Goal: Navigation & Orientation: Find specific page/section

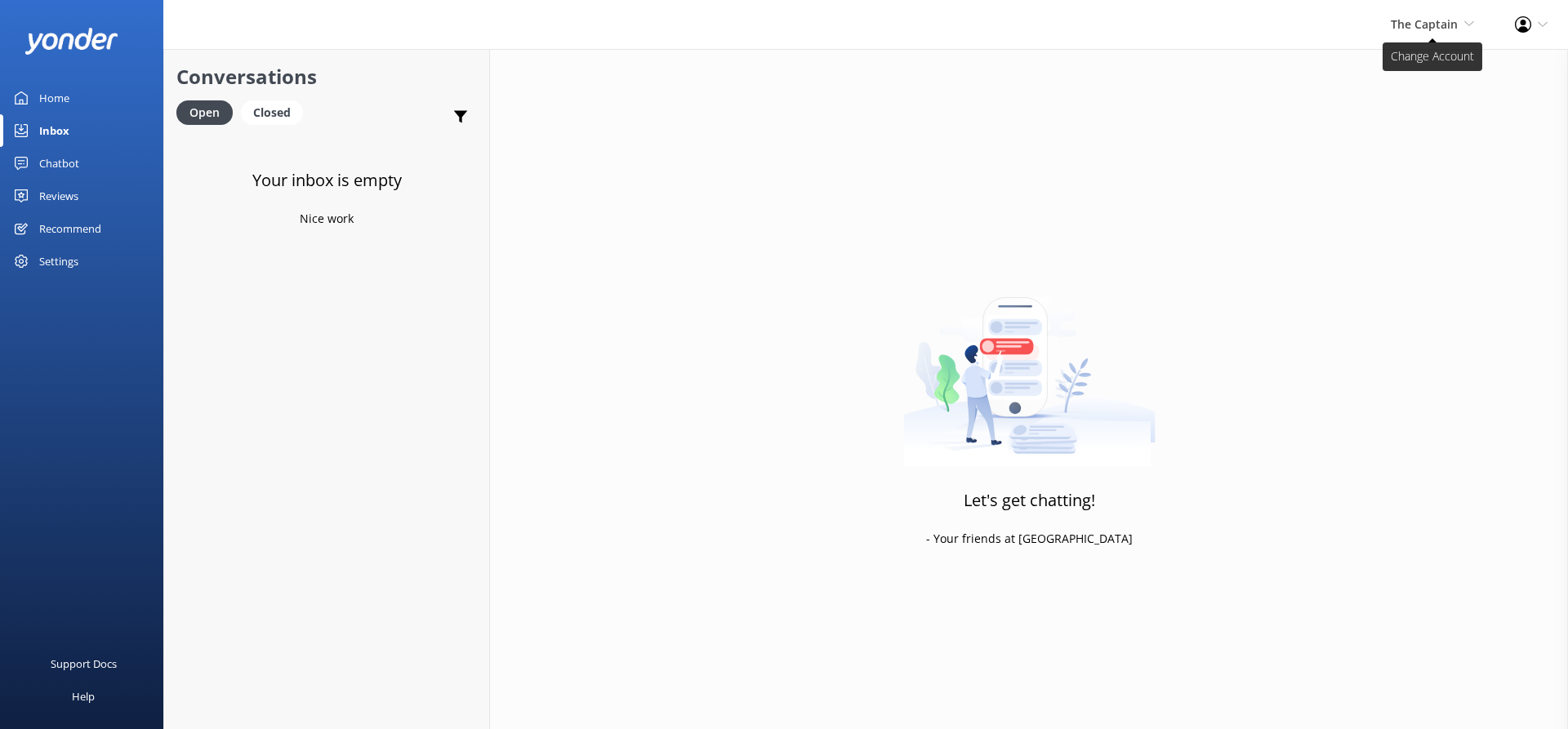
click at [1437, 26] on span "The Captain" at bounding box center [1424, 24] width 67 height 15
click at [1397, 74] on link "De [GEOGRAPHIC_DATA]" at bounding box center [1413, 70] width 163 height 39
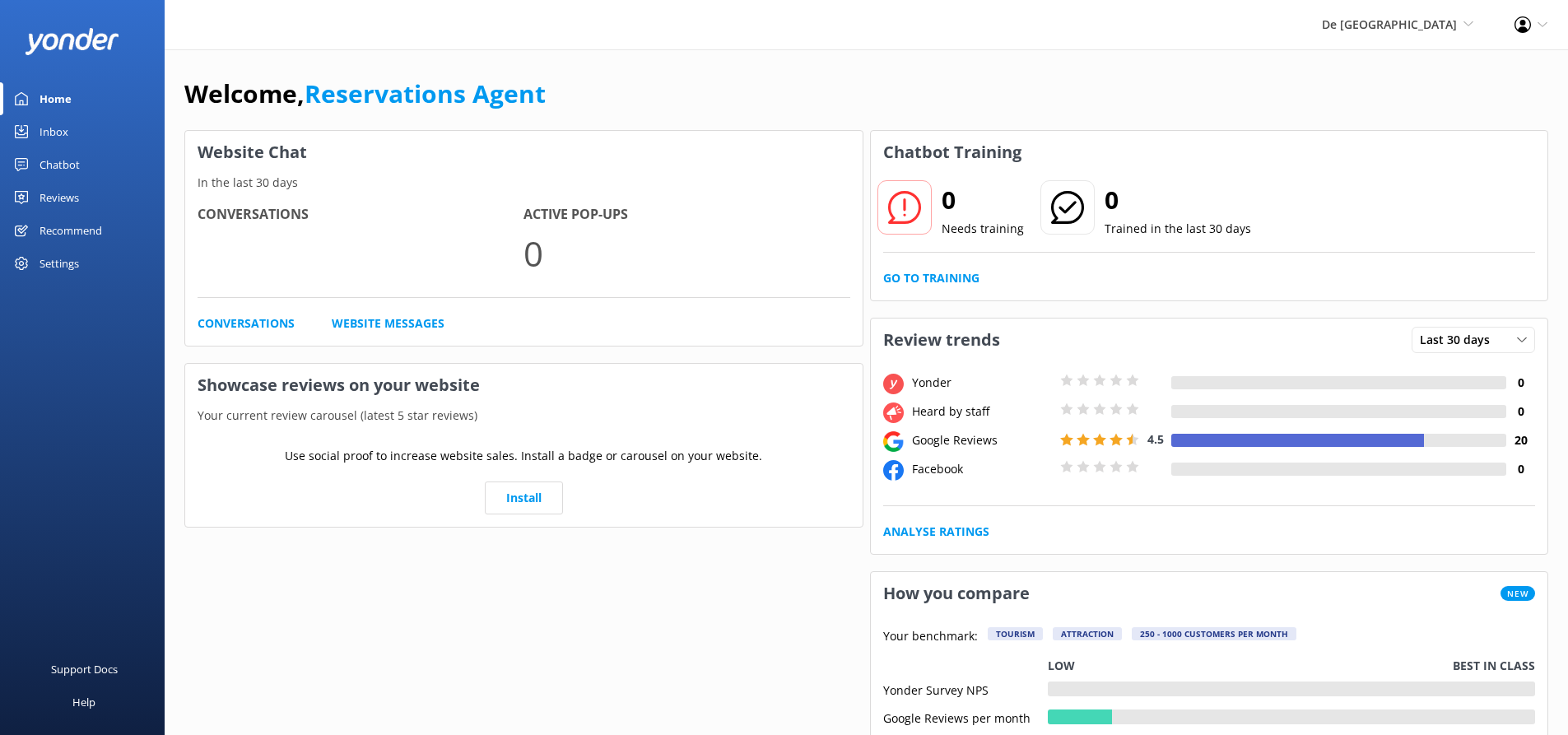
click at [81, 129] on link "Inbox" at bounding box center [82, 131] width 164 height 33
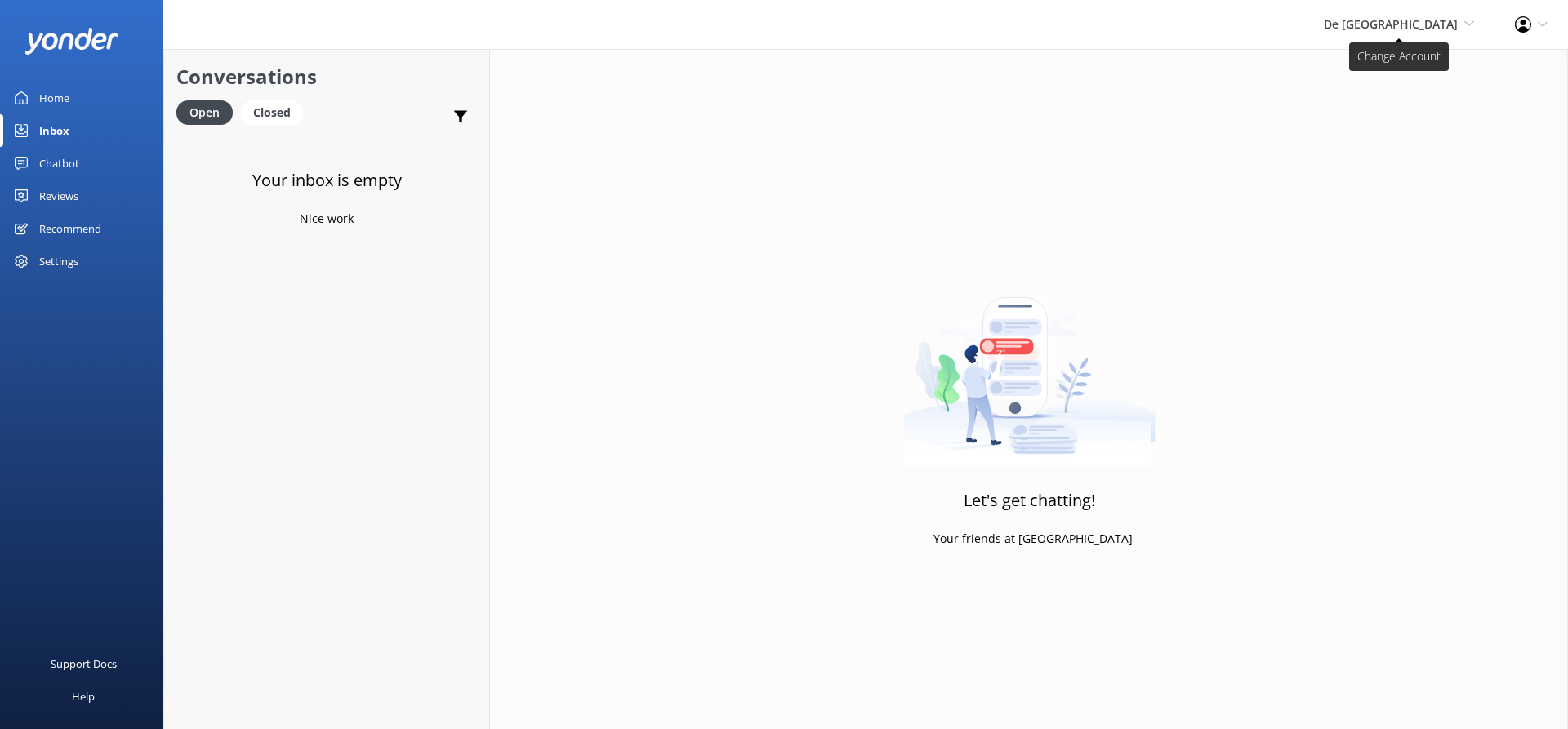
click at [1396, 19] on span "De [GEOGRAPHIC_DATA]" at bounding box center [1390, 24] width 134 height 15
click at [1380, 104] on link "Aruba's Activities Expert" at bounding box center [1413, 109] width 163 height 39
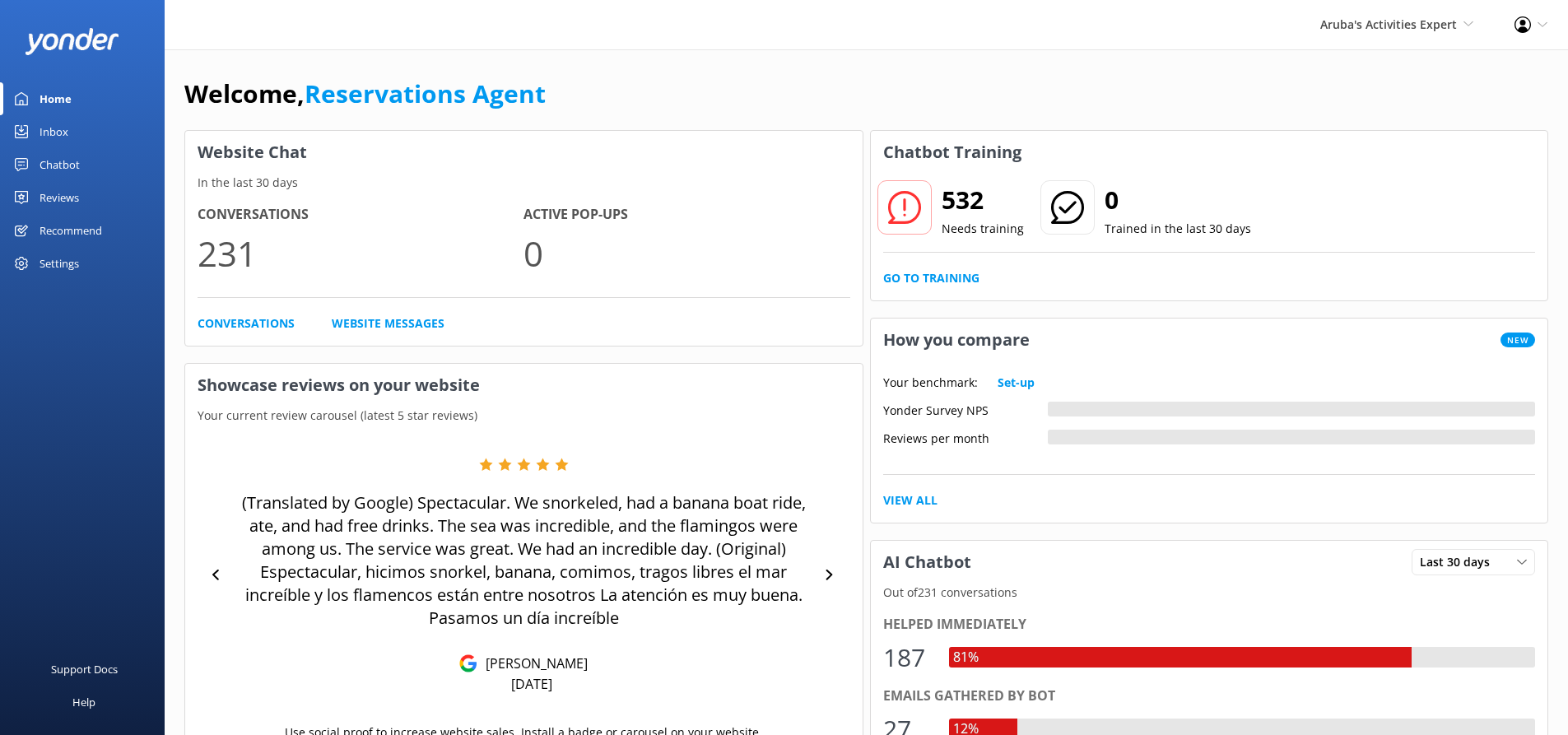
click at [57, 128] on div "Inbox" at bounding box center [54, 131] width 29 height 33
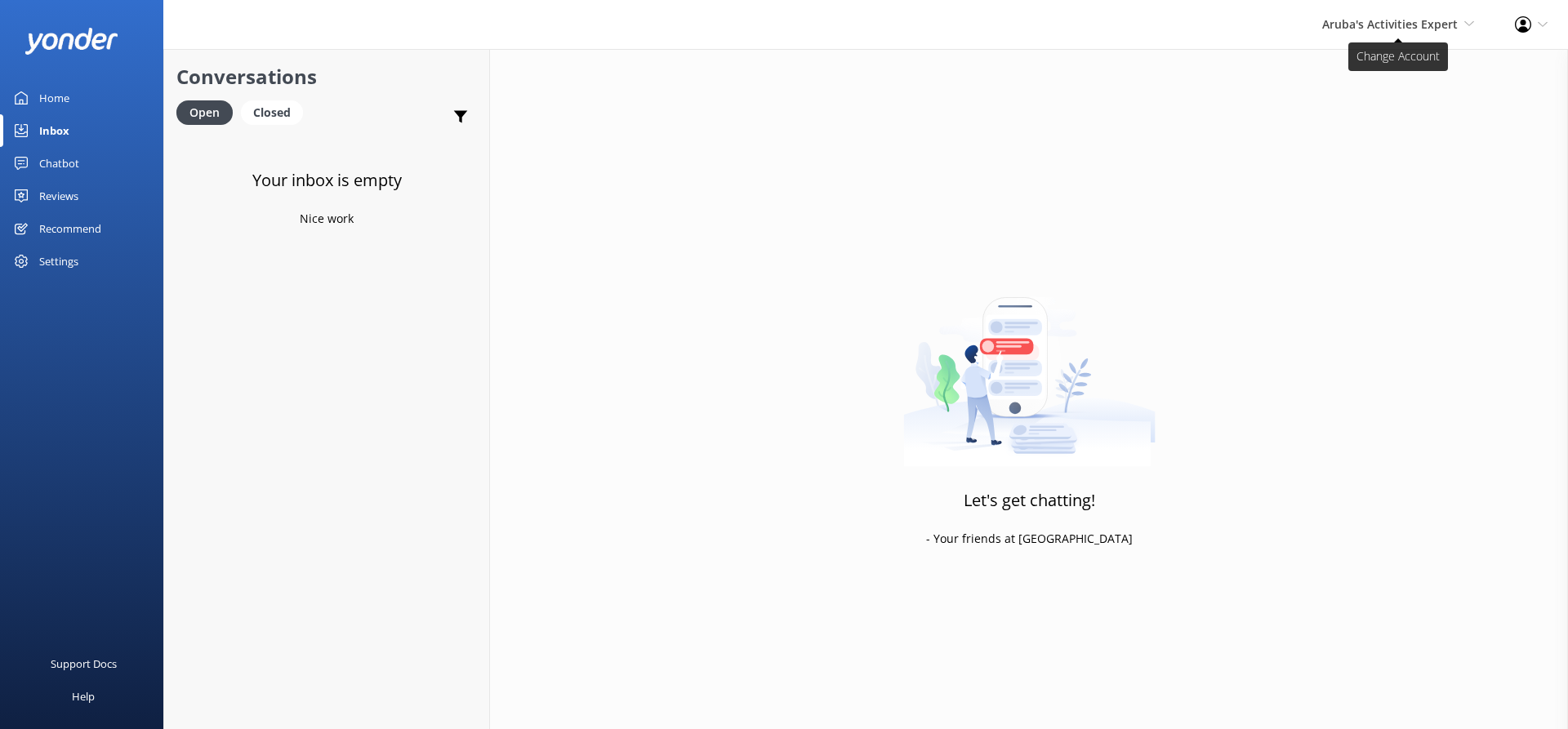
click at [1354, 22] on span "Aruba's Activities Expert" at bounding box center [1389, 24] width 136 height 15
click at [1376, 140] on link "The Captain" at bounding box center [1413, 148] width 163 height 39
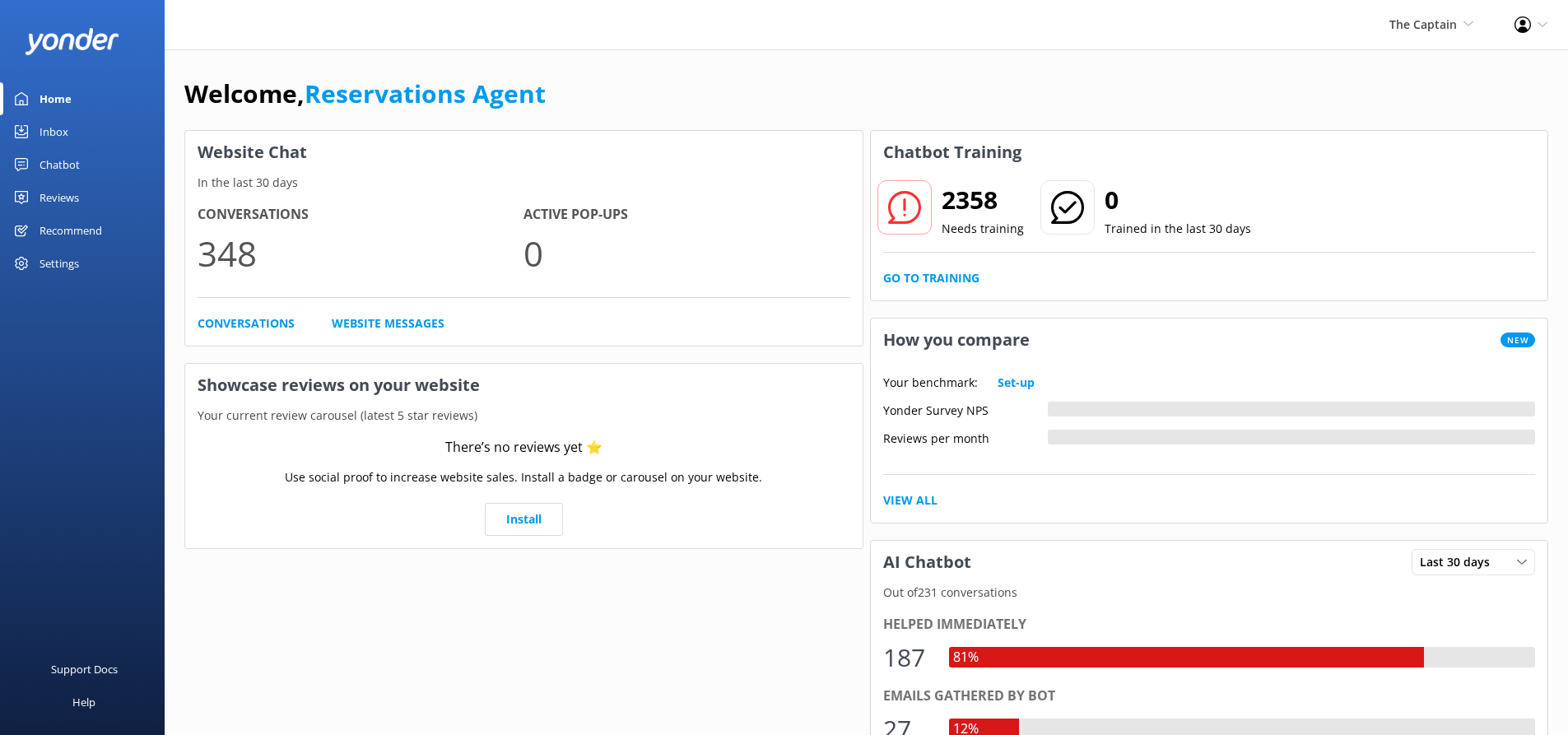
click at [94, 129] on link "Inbox" at bounding box center [82, 131] width 164 height 33
